Goal: Use online tool/utility: Utilize a website feature to perform a specific function

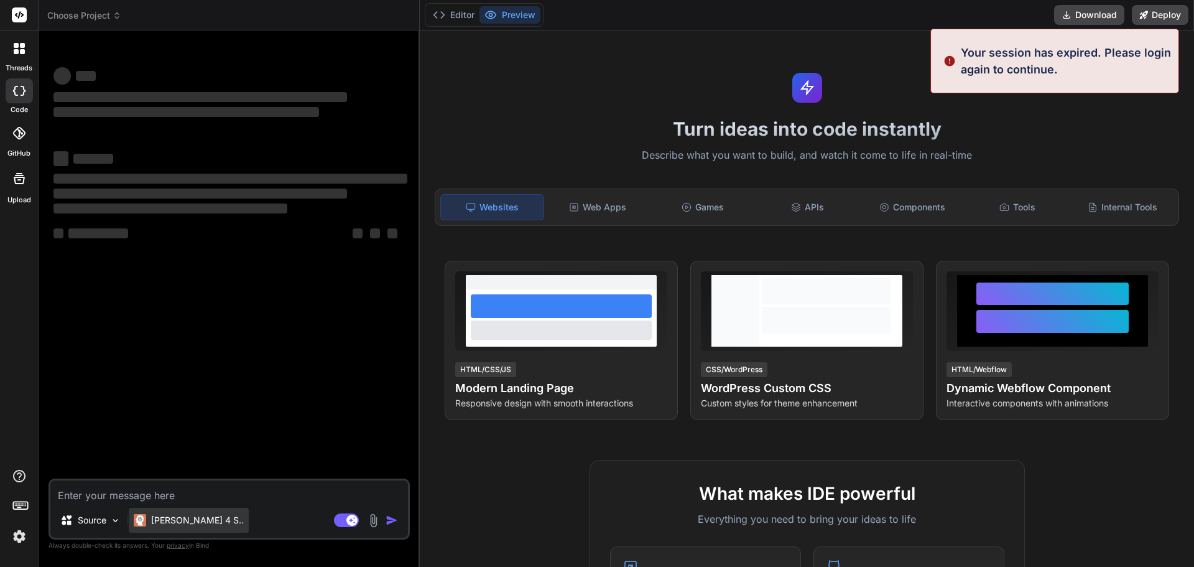
click at [170, 523] on p "[PERSON_NAME] 4 S.." at bounding box center [197, 520] width 93 height 12
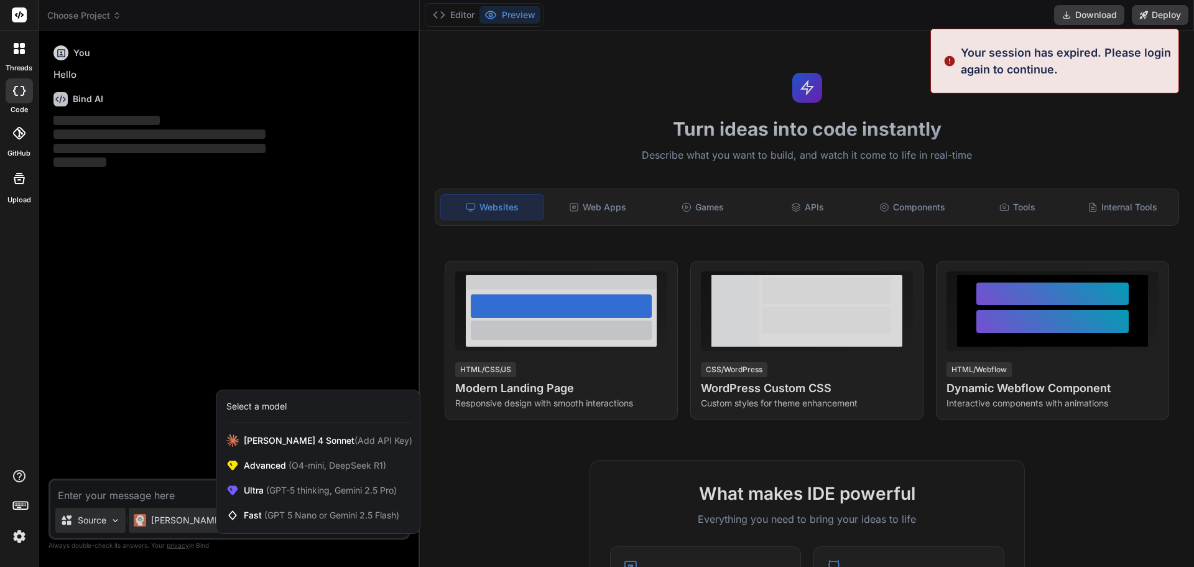
click at [97, 519] on div at bounding box center [597, 283] width 1194 height 567
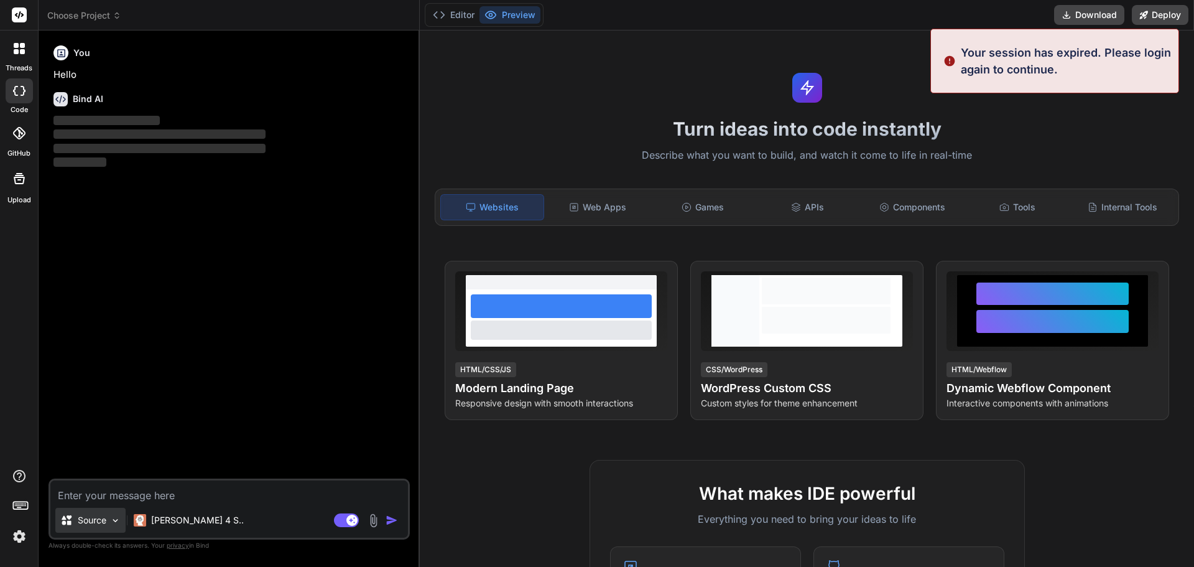
click at [97, 519] on p "Source" at bounding box center [92, 520] width 29 height 12
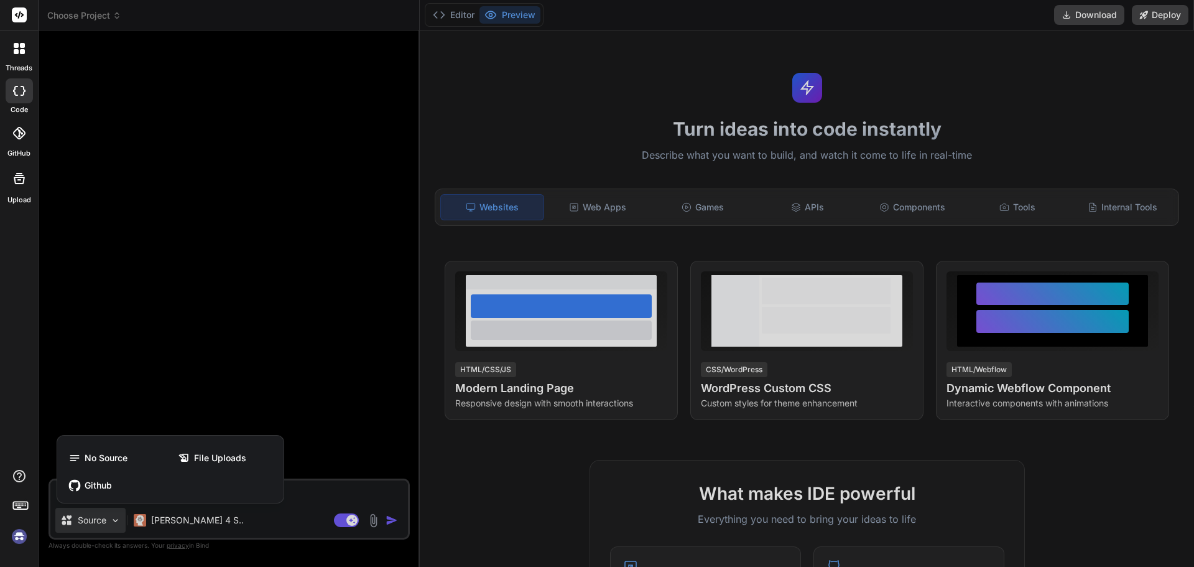
click at [294, 503] on div at bounding box center [597, 283] width 1194 height 567
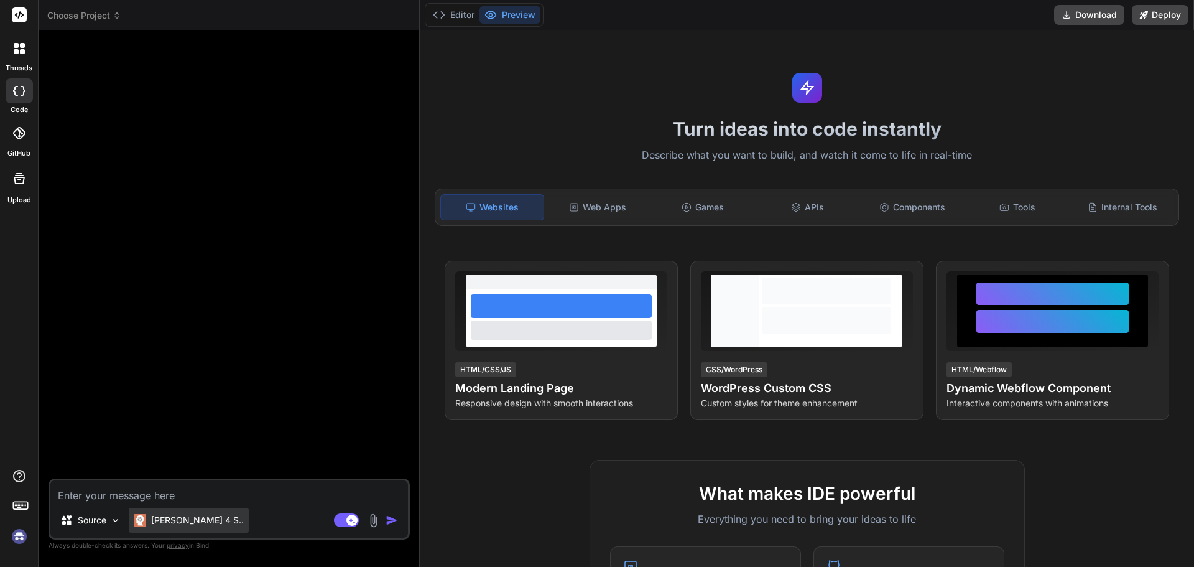
click at [182, 521] on p "[PERSON_NAME] 4 S.." at bounding box center [197, 520] width 93 height 12
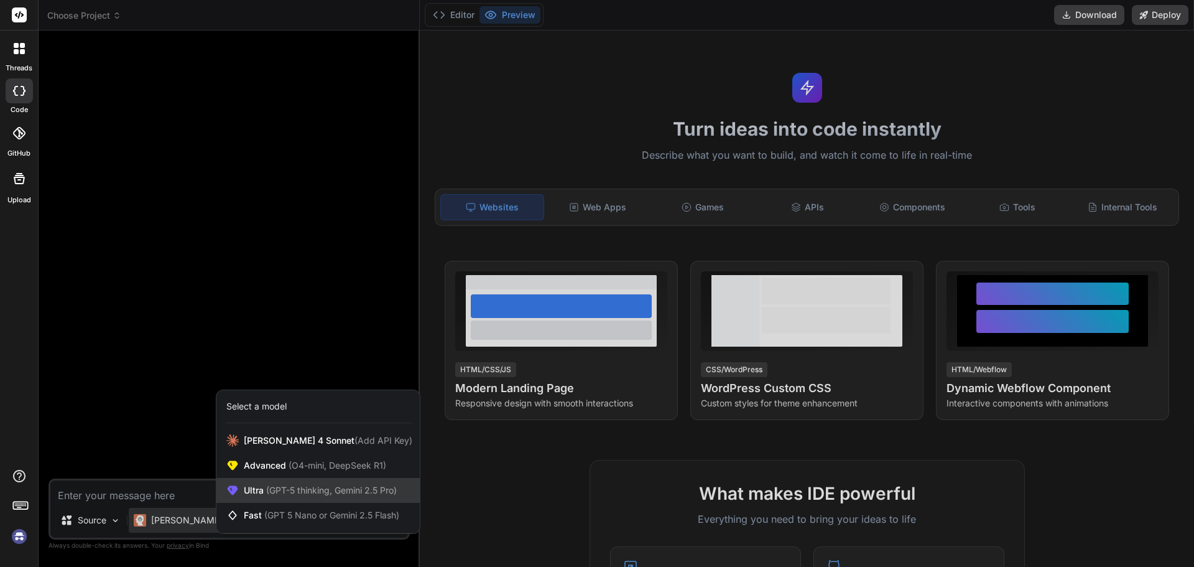
click at [265, 489] on span "(GPT-5 thinking, Gemini 2.5 Pro)" at bounding box center [330, 489] width 133 height 11
type textarea "x"
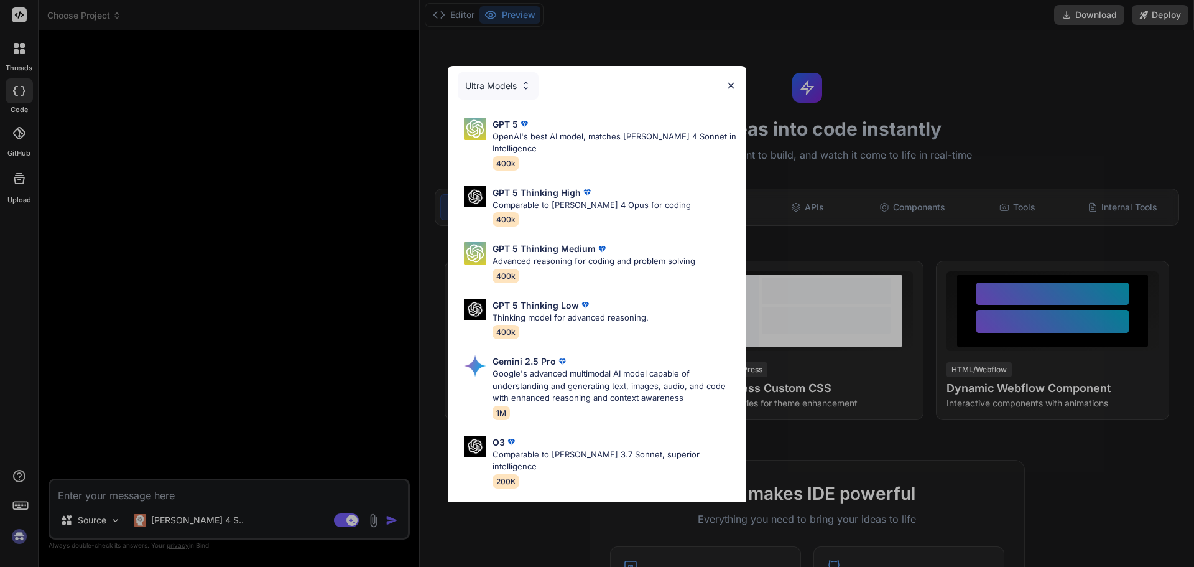
click at [513, 88] on div "Ultra Models" at bounding box center [498, 85] width 81 height 27
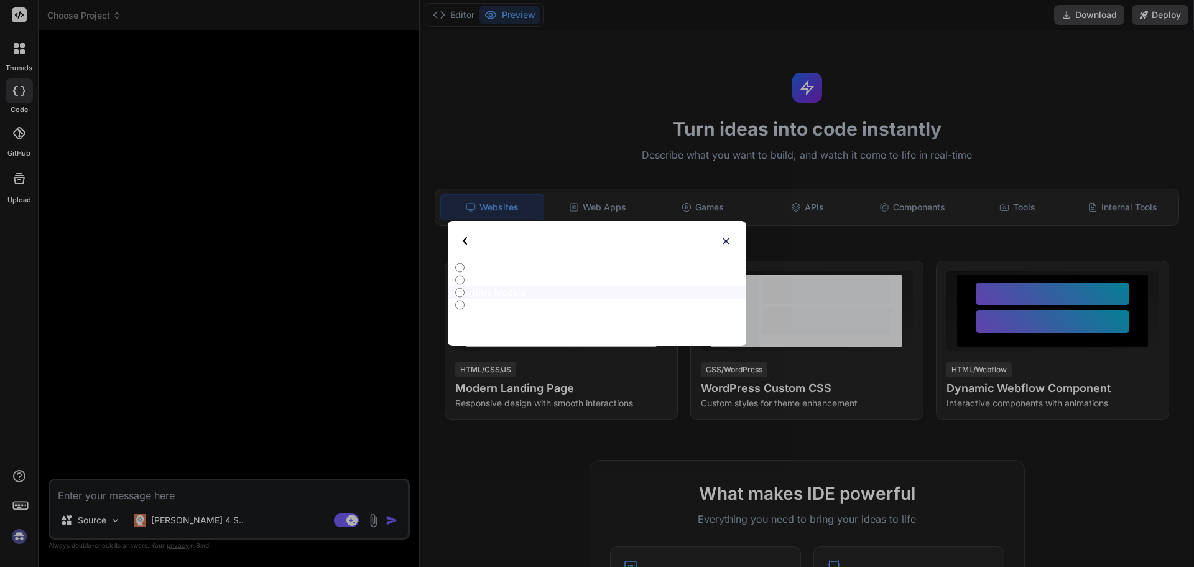
click at [727, 243] on img at bounding box center [726, 241] width 11 height 11
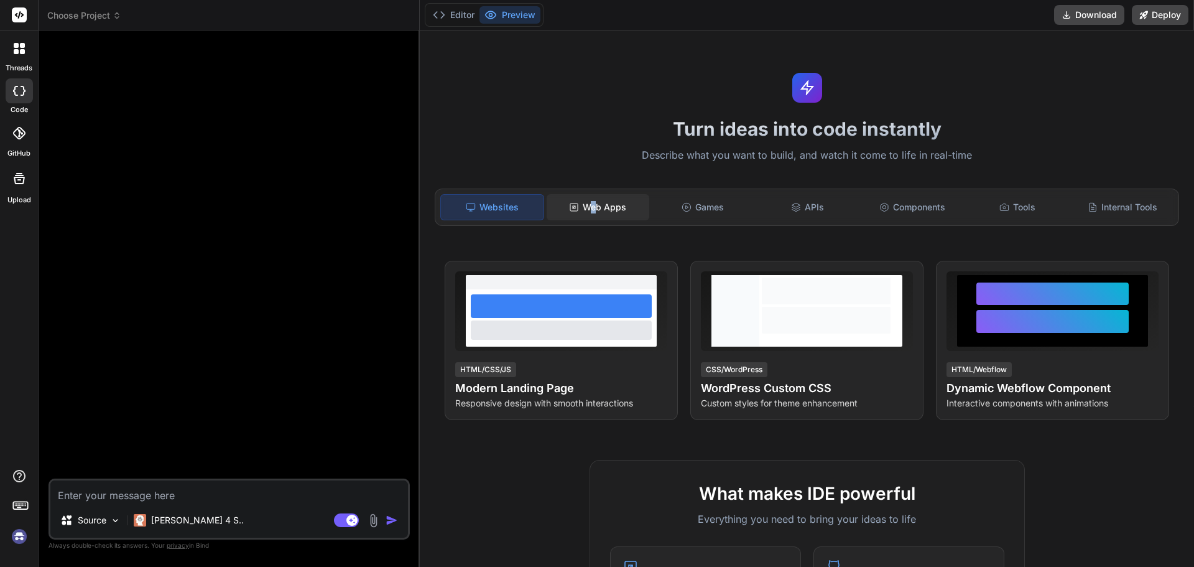
click at [593, 211] on div "Web Apps" at bounding box center [598, 207] width 103 height 26
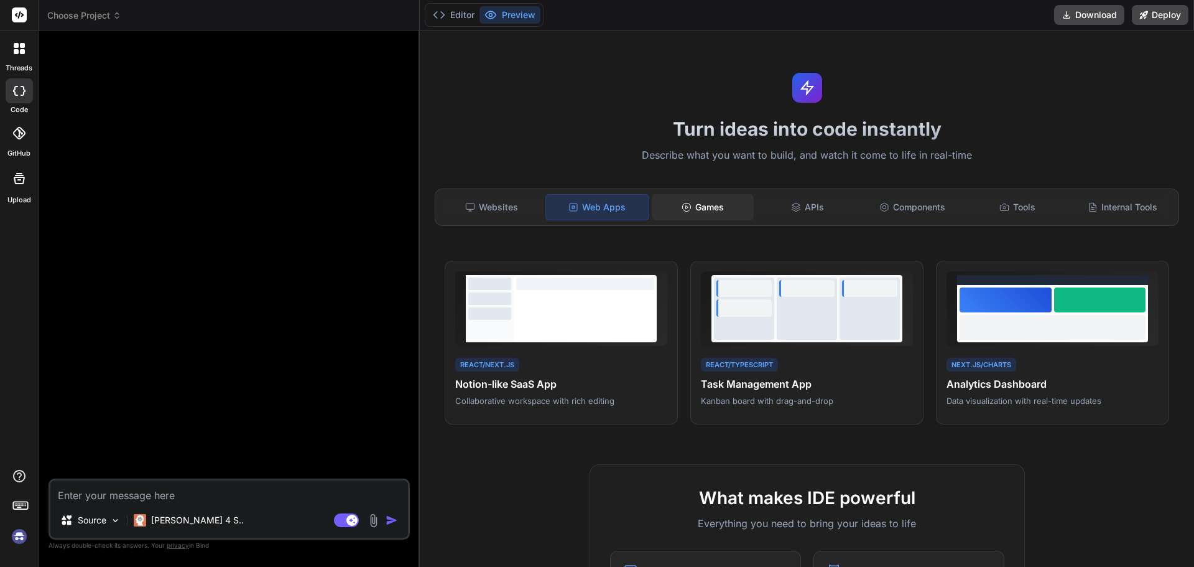
click at [694, 216] on div "Games" at bounding box center [703, 207] width 103 height 26
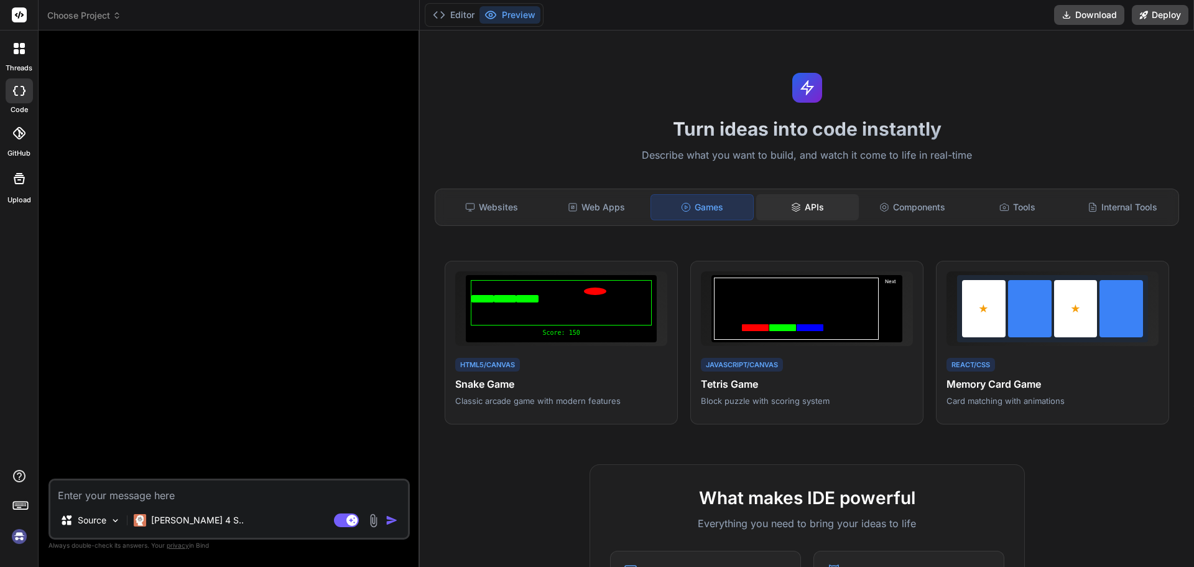
click at [819, 210] on div "APIs" at bounding box center [807, 207] width 103 height 26
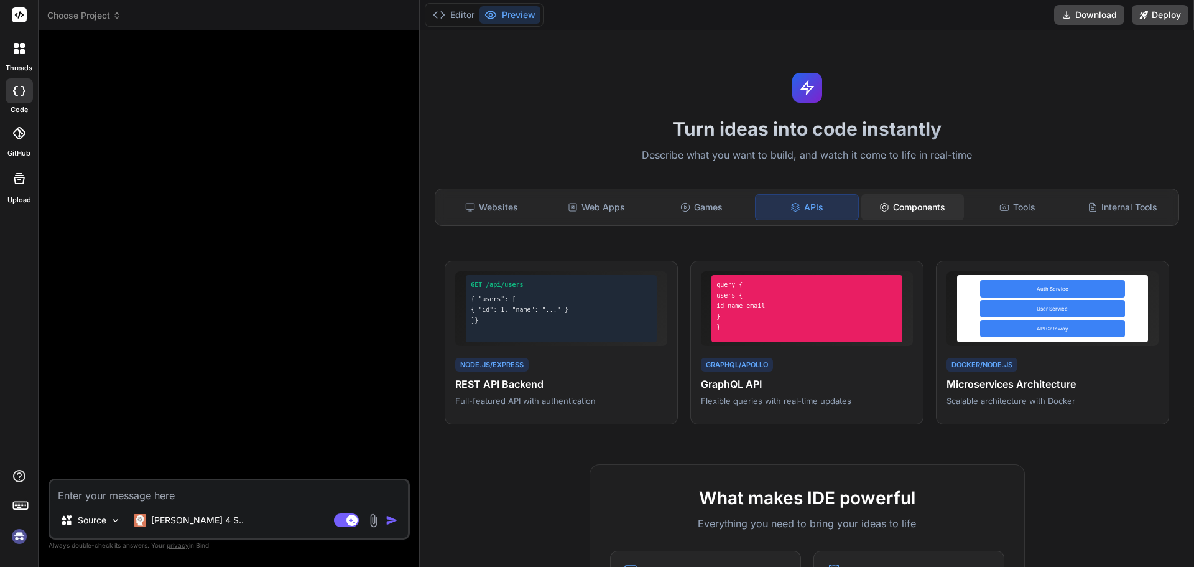
click at [921, 208] on div "Components" at bounding box center [912, 207] width 103 height 26
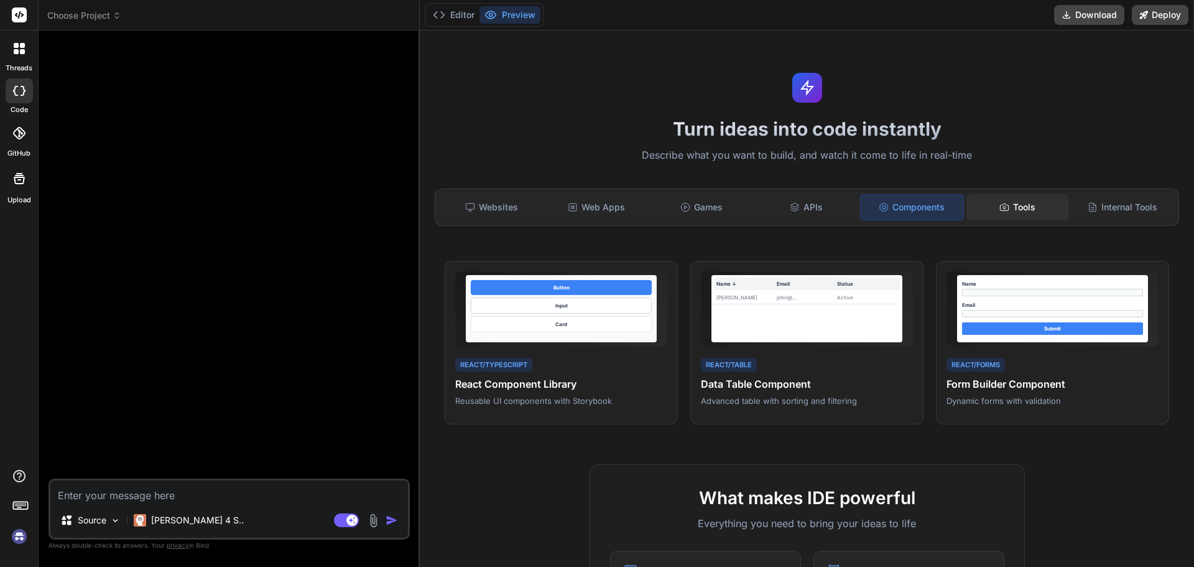
click at [999, 209] on icon at bounding box center [1004, 207] width 10 height 10
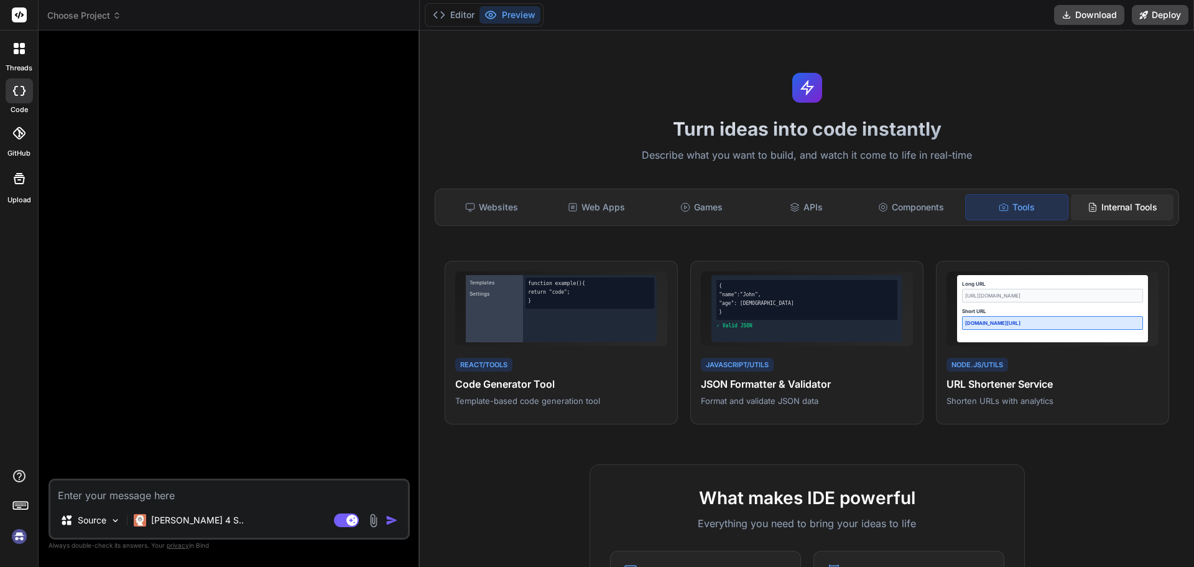
click at [1086, 215] on div "Internal Tools" at bounding box center [1122, 207] width 103 height 26
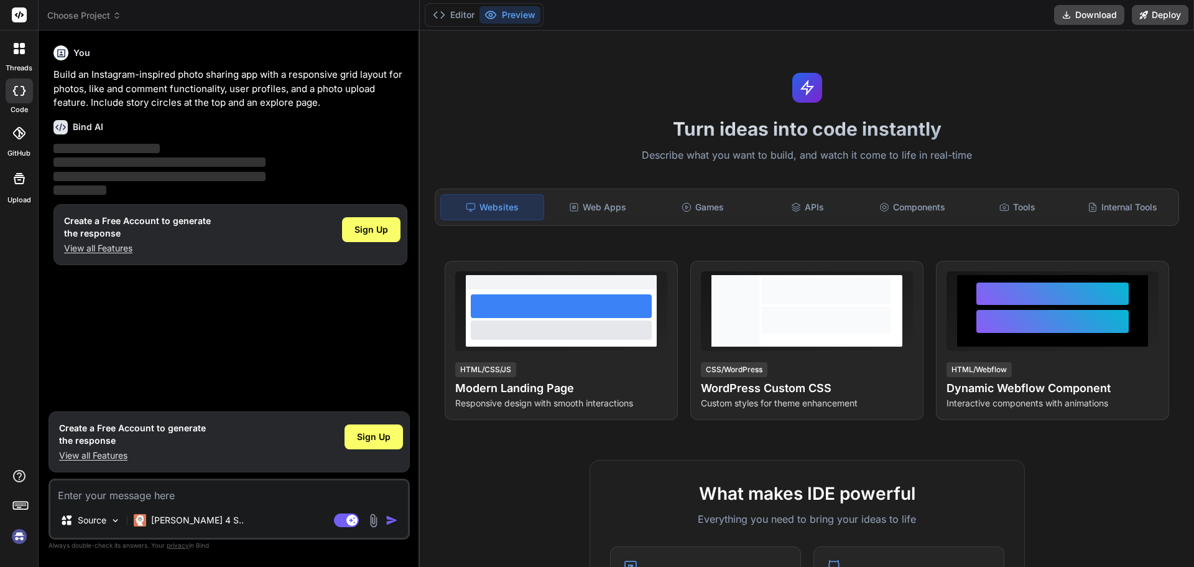
type textarea "x"
